Goal: Transaction & Acquisition: Book appointment/travel/reservation

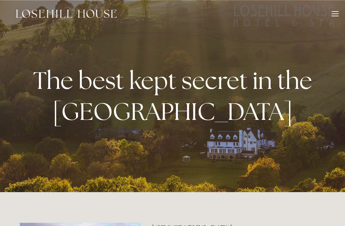
click at [329, 17] on div "Rooms Rooms Your Stay Book a stay Offers Spa About" at bounding box center [172, 13] width 332 height 27
click at [331, 12] on div at bounding box center [334, 14] width 7 height 7
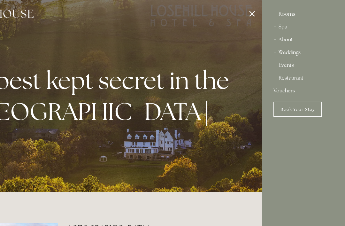
click at [282, 26] on div "Spa" at bounding box center [303, 26] width 60 height 13
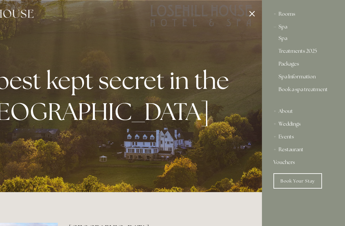
click at [285, 26] on div "Spa" at bounding box center [303, 26] width 60 height 13
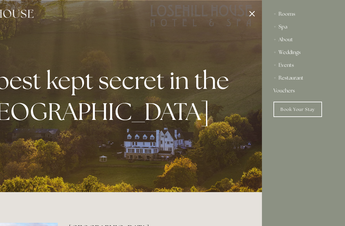
click at [280, 27] on div "Spa" at bounding box center [303, 26] width 60 height 13
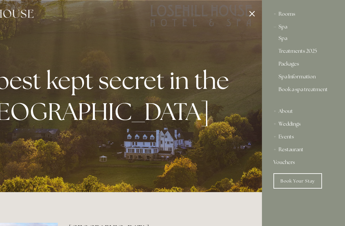
click at [285, 39] on link "Spa" at bounding box center [303, 40] width 50 height 8
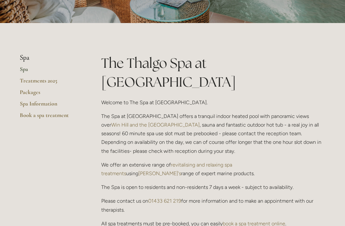
scroll to position [110, 0]
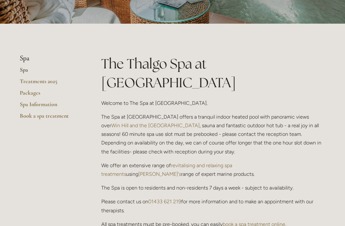
click at [37, 91] on link "Packages" at bounding box center [50, 94] width 61 height 11
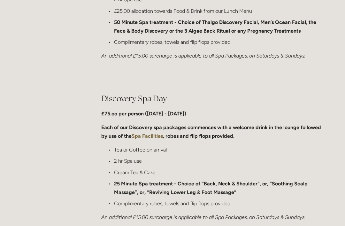
scroll to position [426, 0]
click at [161, 95] on h2 "Discovery Spa Day" at bounding box center [213, 98] width 224 height 11
click at [157, 101] on h2 "Discovery Spa Day" at bounding box center [213, 98] width 224 height 11
click at [174, 164] on ul "Tea or Coffee on arrival 2 hr Spa use Cream Tea & Cake 25 Minute Spa treatment …" at bounding box center [213, 176] width 224 height 62
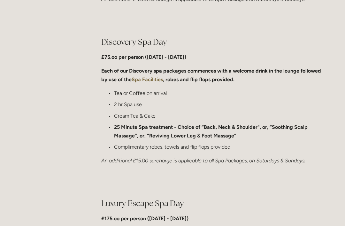
scroll to position [483, 0]
click at [174, 147] on p "Complimentary robes, towels and flip flops provided" at bounding box center [219, 146] width 211 height 9
click at [167, 114] on p "Cream Tea & Cake" at bounding box center [219, 115] width 211 height 9
click at [131, 46] on h2 "Discovery Spa Day" at bounding box center [213, 41] width 224 height 11
click at [145, 87] on div "Discovery Spa Day £75.oo per person (Monday - Friday) Each of our Discovery spa…" at bounding box center [213, 100] width 224 height 129
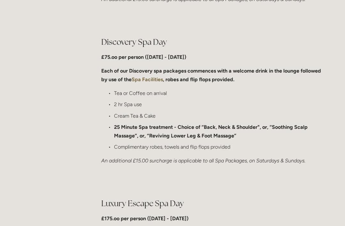
click at [146, 80] on strong "Spa Facilities" at bounding box center [147, 79] width 31 height 6
